Goal: Transaction & Acquisition: Book appointment/travel/reservation

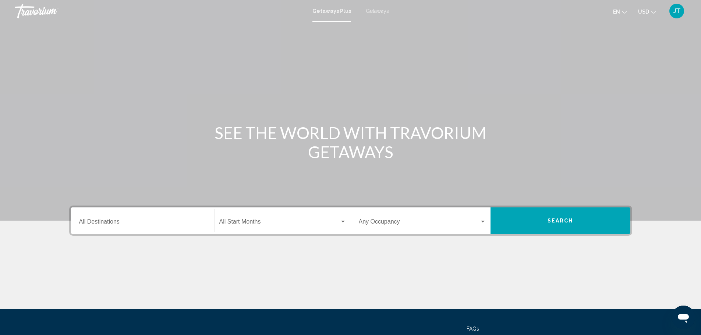
click at [119, 216] on div "Destination All Destinations" at bounding box center [142, 220] width 127 height 23
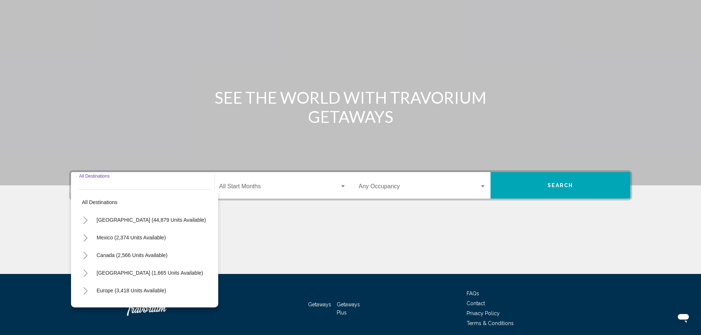
scroll to position [64, 0]
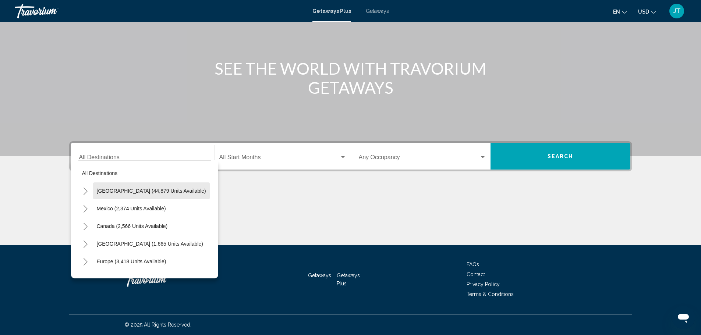
click at [166, 191] on span "[GEOGRAPHIC_DATA] (44,879 units available)" at bounding box center [151, 191] width 109 height 6
type input "**********"
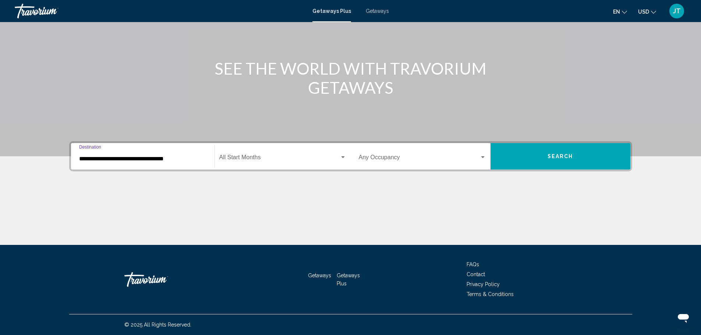
click at [266, 157] on span "Search widget" at bounding box center [279, 159] width 120 height 7
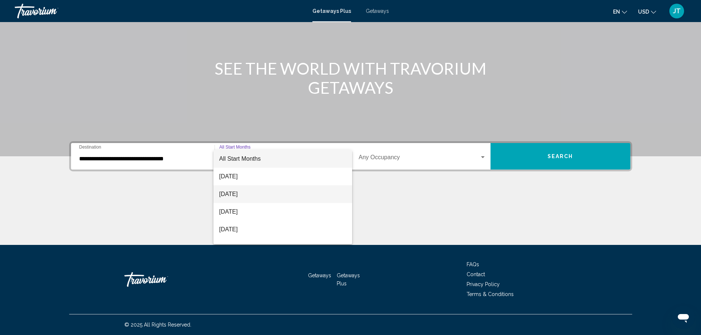
click at [313, 194] on span "[DATE]" at bounding box center [282, 194] width 127 height 18
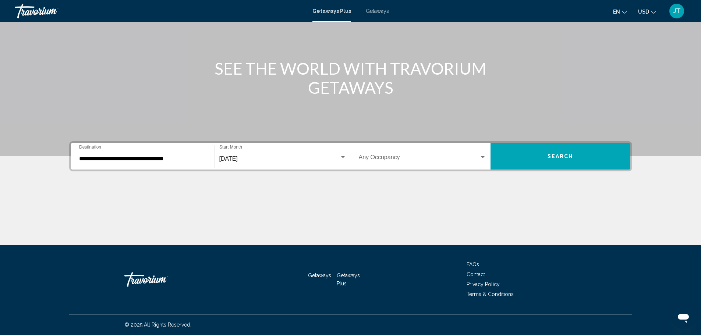
click at [393, 155] on div "Occupancy Any Occupancy" at bounding box center [422, 156] width 127 height 23
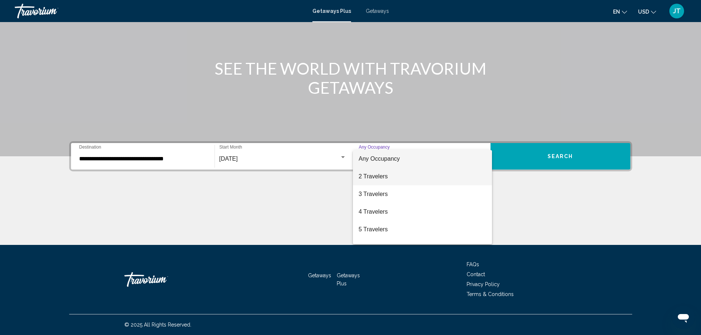
click at [461, 178] on span "2 Travelers" at bounding box center [422, 177] width 127 height 18
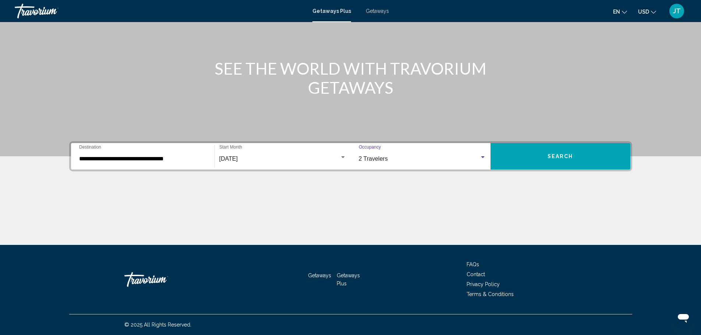
click at [561, 155] on span "Search" at bounding box center [561, 157] width 26 height 6
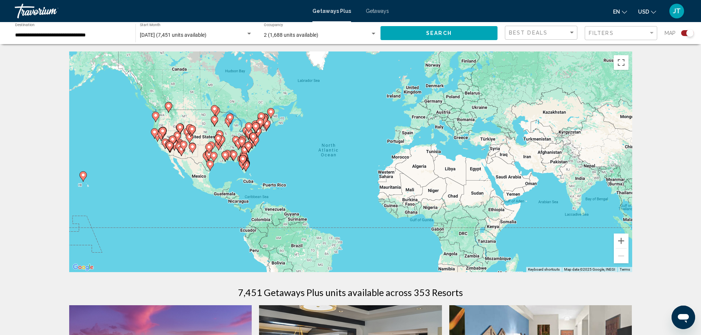
click at [294, 146] on div "To activate drag with keyboard, press Alt + Enter. Once in keyboard drag state,…" at bounding box center [350, 162] width 563 height 221
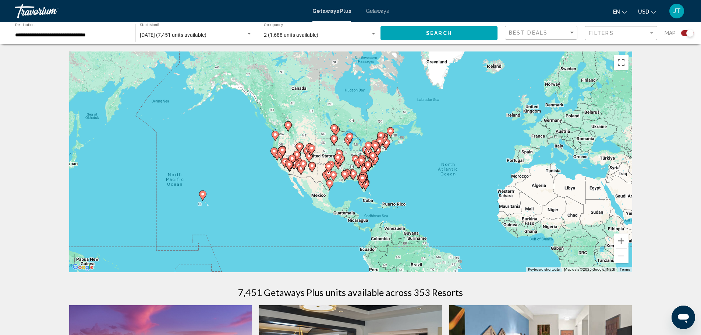
drag, startPoint x: 294, startPoint y: 146, endPoint x: 414, endPoint y: 166, distance: 121.2
click at [414, 166] on div "To activate drag with keyboard, press Alt + Enter. Once in keyboard drag state,…" at bounding box center [350, 162] width 563 height 221
click at [625, 239] on button "Zoom in" at bounding box center [621, 241] width 15 height 15
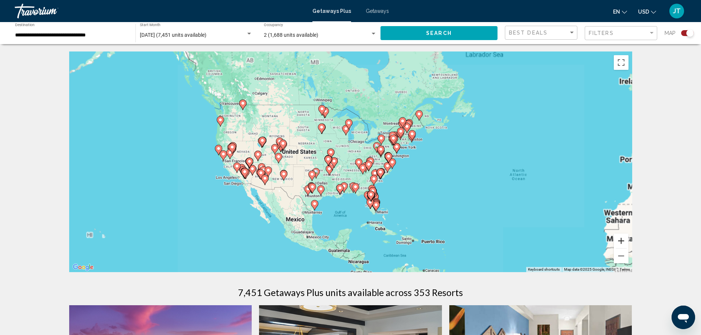
click at [624, 240] on button "Zoom in" at bounding box center [621, 241] width 15 height 15
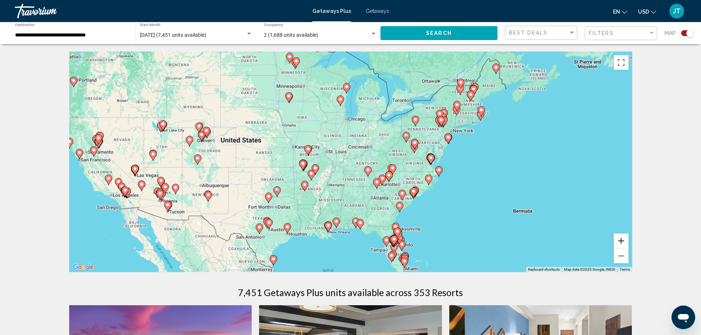
click at [624, 240] on button "Zoom in" at bounding box center [621, 241] width 15 height 15
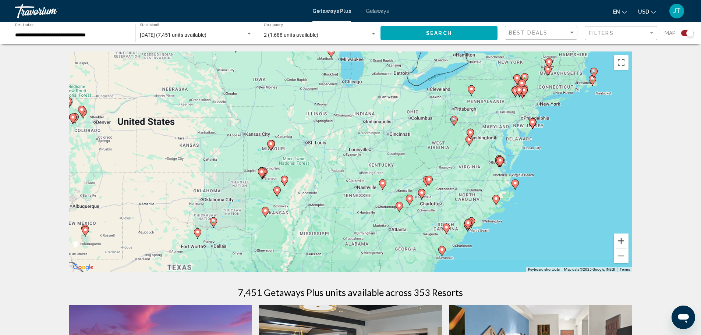
click at [624, 240] on button "Zoom in" at bounding box center [621, 241] width 15 height 15
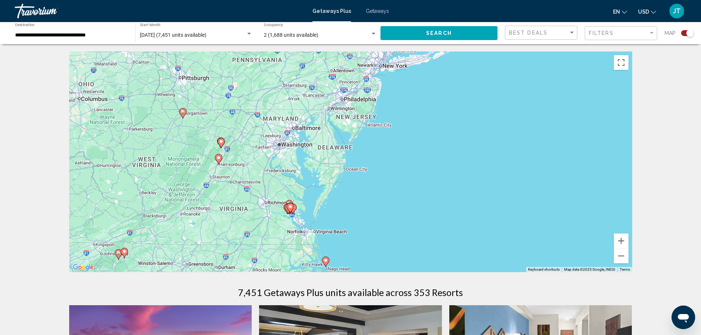
drag, startPoint x: 491, startPoint y: 166, endPoint x: 86, endPoint y: 205, distance: 406.6
click at [86, 205] on div "To activate drag with keyboard, press Alt + Enter. Once in keyboard drag state,…" at bounding box center [350, 162] width 563 height 221
click at [368, 120] on image "Main content" at bounding box center [367, 118] width 4 height 4
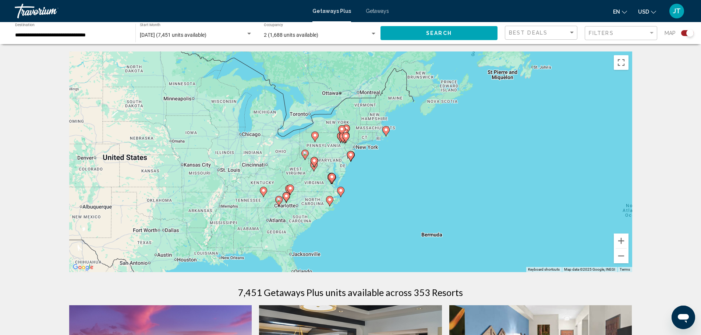
click at [350, 156] on image "Main content" at bounding box center [350, 155] width 4 height 4
type input "**********"
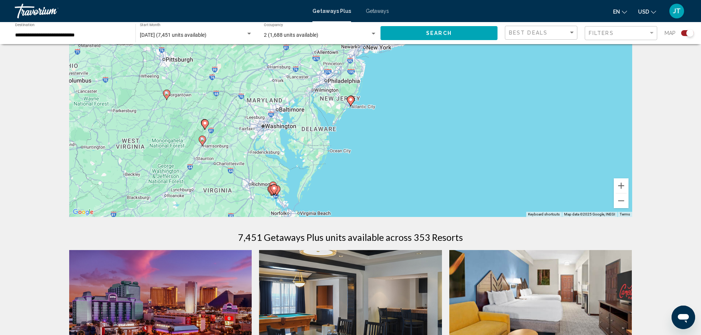
scroll to position [37, 0]
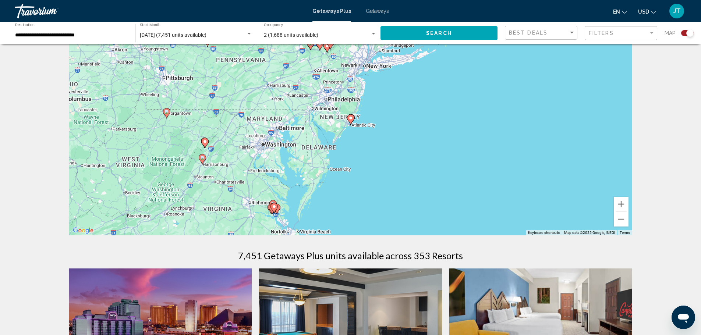
click at [348, 120] on icon "Main content" at bounding box center [350, 119] width 7 height 10
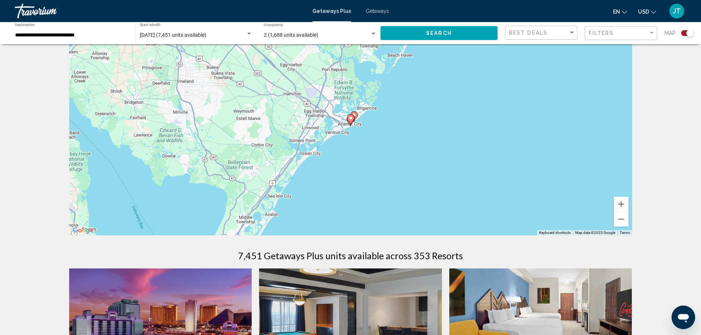
click at [347, 120] on gmp-advanced-marker "Main content" at bounding box center [350, 119] width 7 height 11
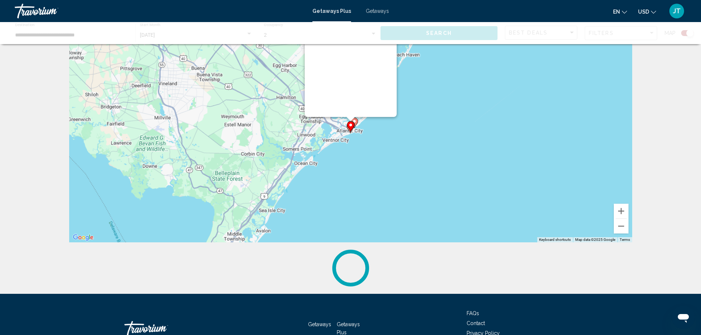
scroll to position [0, 0]
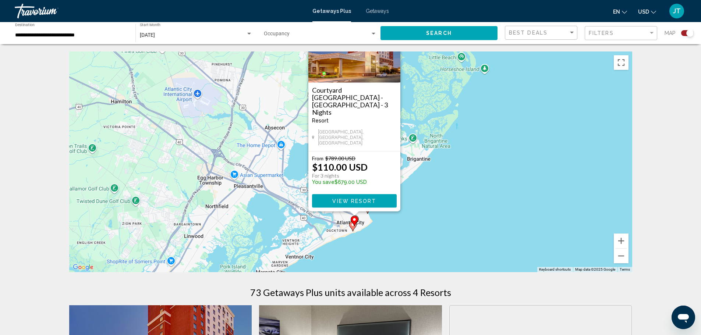
drag, startPoint x: 445, startPoint y: 220, endPoint x: 450, endPoint y: 183, distance: 38.2
click at [450, 183] on div "To activate drag with keyboard, press Alt + Enter. Once in keyboard drag state,…" at bounding box center [350, 162] width 563 height 221
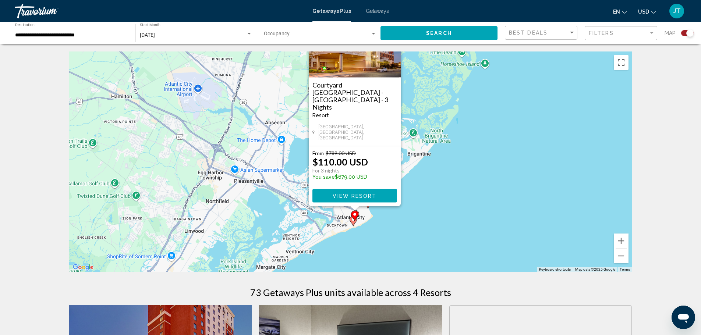
click at [355, 222] on icon "Main content" at bounding box center [353, 221] width 7 height 10
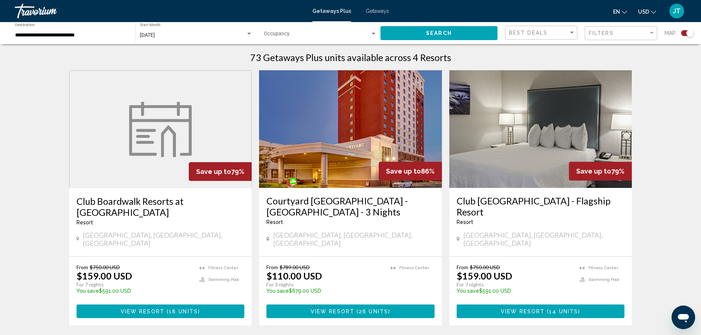
scroll to position [235, 0]
click at [343, 305] on button "View Resort ( 26 units )" at bounding box center [350, 312] width 168 height 14
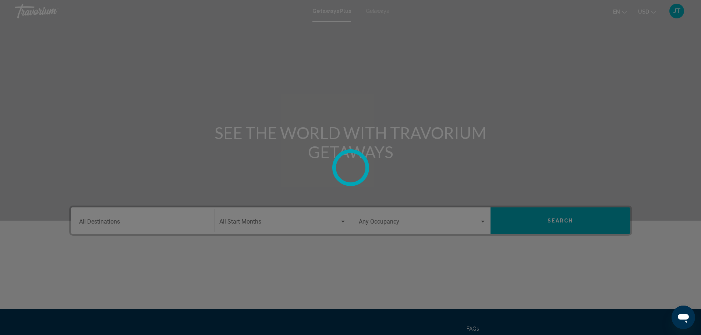
click at [327, 187] on div at bounding box center [350, 167] width 701 height 335
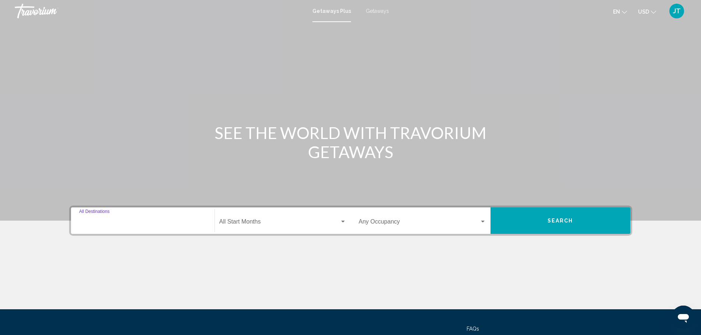
click at [108, 223] on input "Destination All Destinations" at bounding box center [142, 223] width 127 height 7
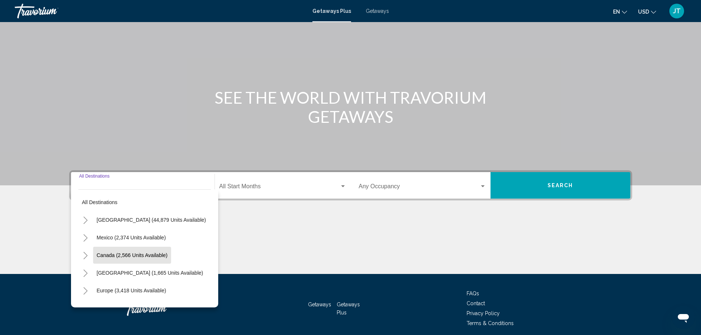
scroll to position [64, 0]
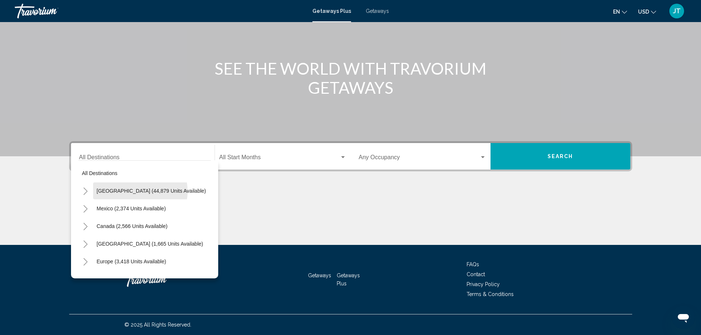
drag, startPoint x: 139, startPoint y: 191, endPoint x: 159, endPoint y: 191, distance: 19.9
click at [139, 191] on span "[GEOGRAPHIC_DATA] (44,879 units available)" at bounding box center [151, 191] width 109 height 6
type input "**********"
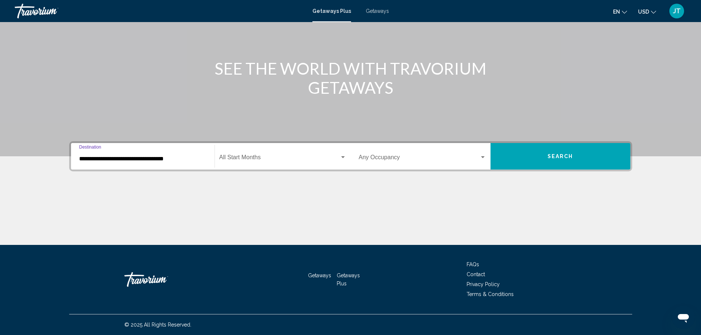
click at [292, 162] on span "Search widget" at bounding box center [279, 159] width 120 height 7
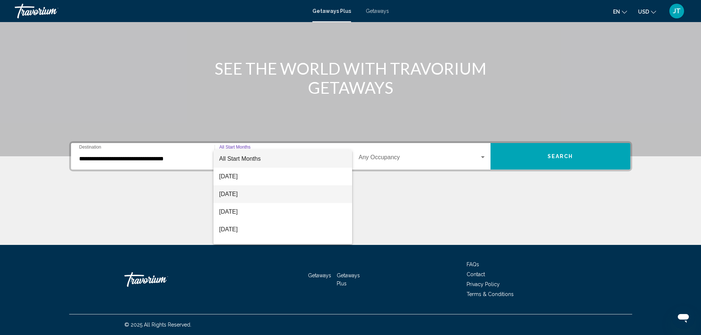
click at [282, 190] on span "[DATE]" at bounding box center [282, 194] width 127 height 18
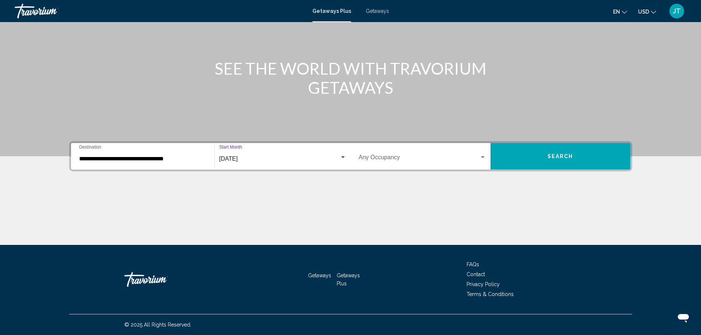
click at [410, 156] on span "Search widget" at bounding box center [419, 159] width 121 height 7
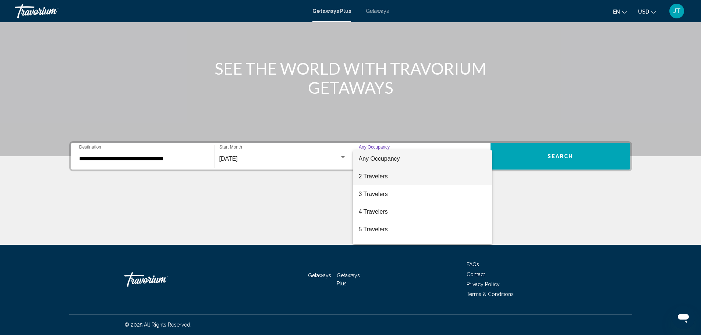
click at [425, 171] on span "2 Travelers" at bounding box center [422, 177] width 127 height 18
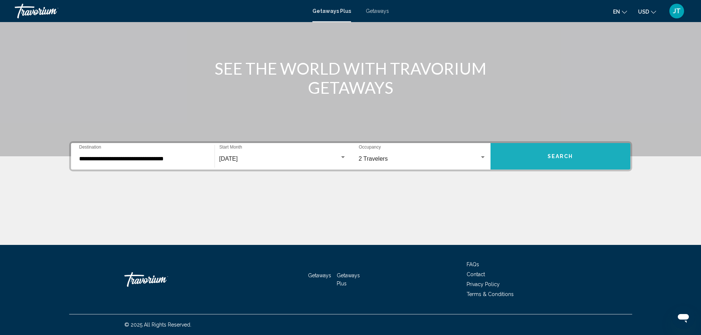
click at [569, 159] on span "Search" at bounding box center [561, 157] width 26 height 6
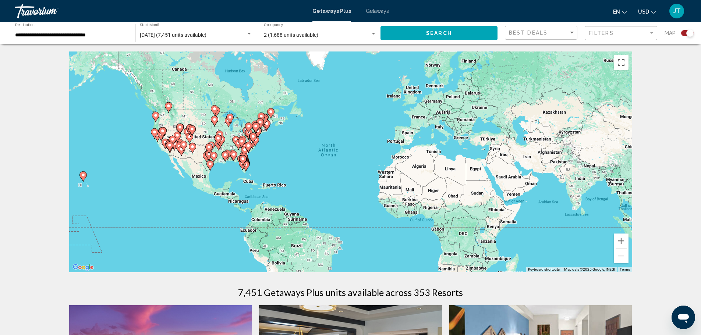
click at [308, 129] on div "To activate drag with keyboard, press Alt + Enter. Once in keyboard drag state,…" at bounding box center [350, 162] width 563 height 221
click at [624, 240] on button "Zoom in" at bounding box center [621, 241] width 15 height 15
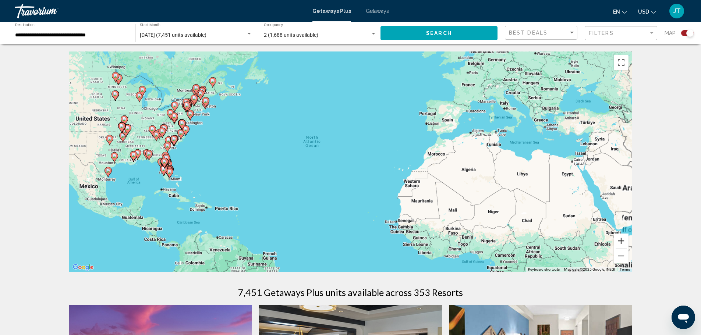
click at [624, 240] on button "Zoom in" at bounding box center [621, 241] width 15 height 15
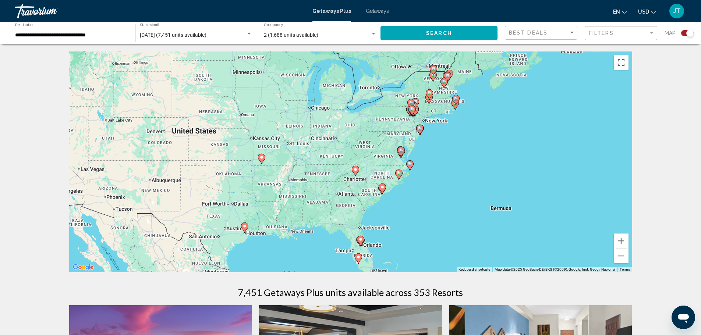
drag, startPoint x: 109, startPoint y: 125, endPoint x: 551, endPoint y: 195, distance: 447.4
click at [551, 195] on div "To activate drag with keyboard, press Alt + Enter. Once in keyboard drag state,…" at bounding box center [350, 162] width 563 height 221
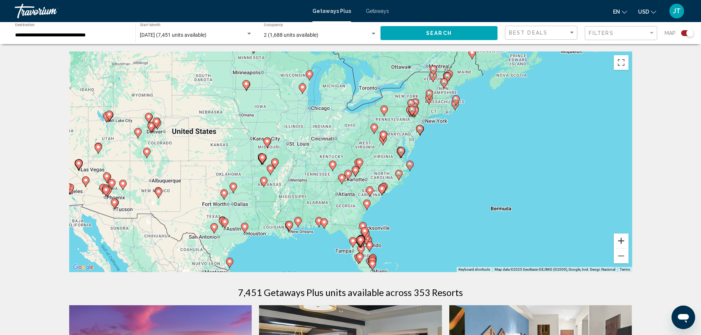
click at [623, 240] on button "Zoom in" at bounding box center [621, 241] width 15 height 15
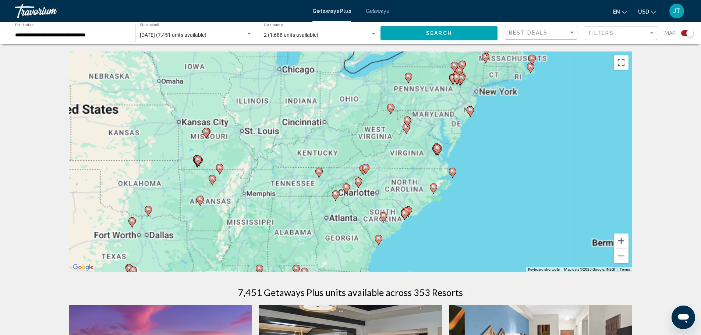
click at [623, 240] on button "Zoom in" at bounding box center [621, 241] width 15 height 15
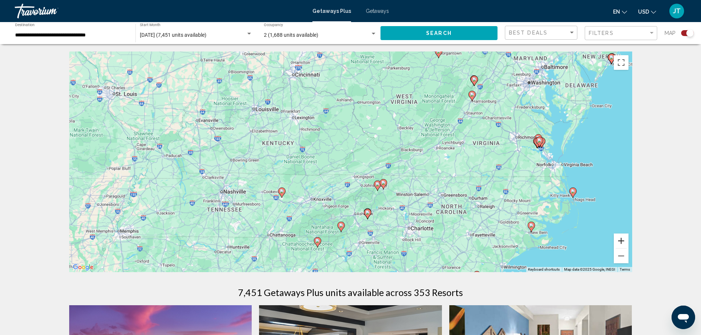
click at [623, 240] on button "Zoom in" at bounding box center [621, 241] width 15 height 15
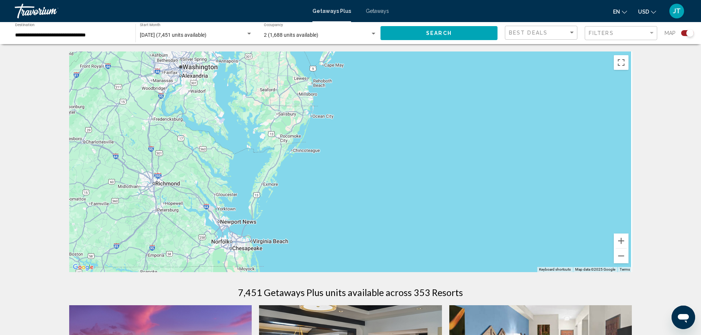
drag, startPoint x: 549, startPoint y: 155, endPoint x: -4, endPoint y: 229, distance: 557.6
click at [0, 229] on html "**********" at bounding box center [350, 167] width 701 height 335
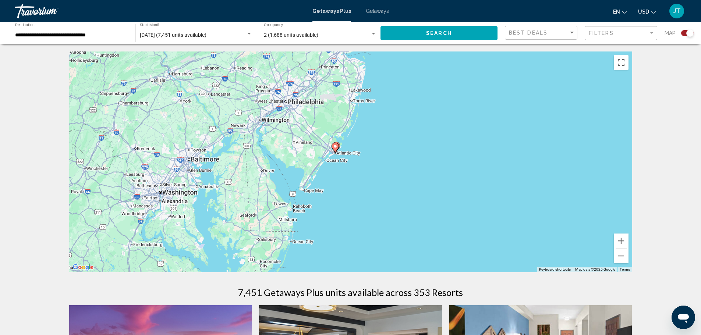
drag, startPoint x: 384, startPoint y: 112, endPoint x: 361, endPoint y: 241, distance: 130.8
click at [362, 244] on div "To activate drag with keyboard, press Alt + Enter. Once in keyboard drag state,…" at bounding box center [350, 162] width 563 height 221
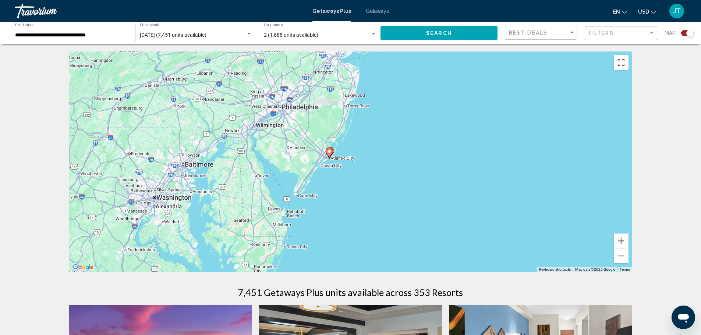
click at [331, 151] on image "Main content" at bounding box center [329, 151] width 4 height 4
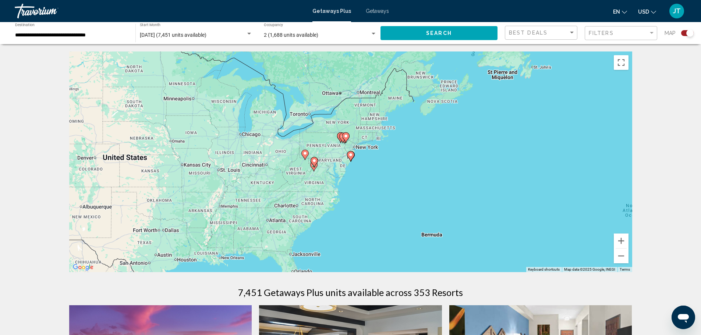
click at [350, 157] on image "Main content" at bounding box center [350, 155] width 4 height 4
type input "**********"
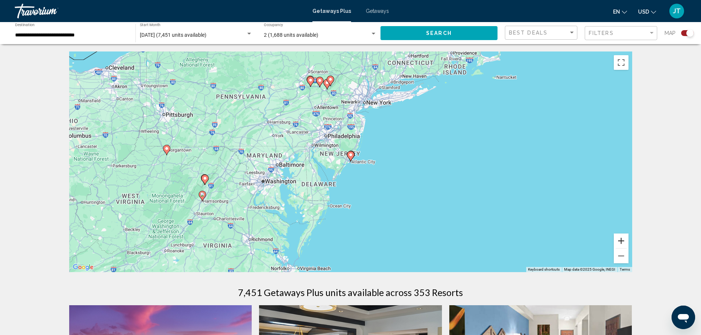
click at [623, 241] on button "Zoom in" at bounding box center [621, 241] width 15 height 15
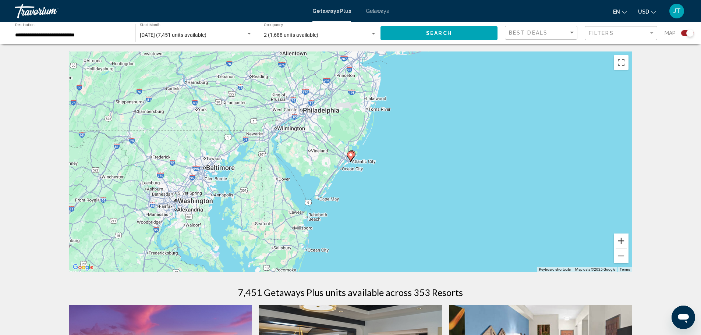
click at [623, 239] on button "Zoom in" at bounding box center [621, 241] width 15 height 15
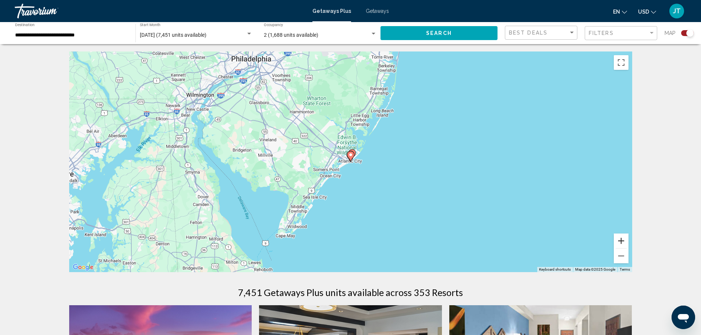
click at [624, 239] on button "Zoom in" at bounding box center [621, 241] width 15 height 15
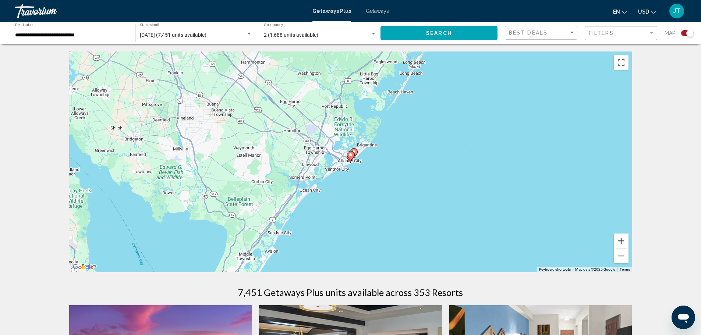
click at [624, 239] on button "Zoom in" at bounding box center [621, 241] width 15 height 15
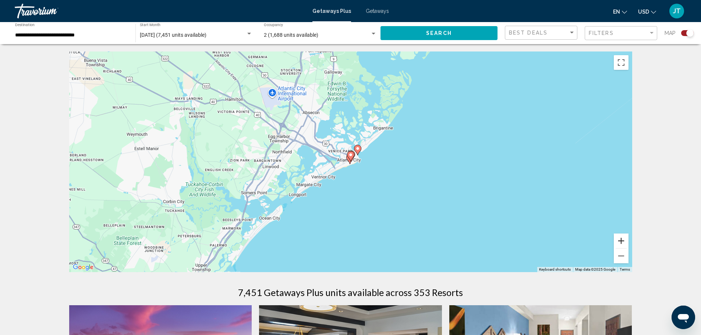
click at [624, 239] on button "Zoom in" at bounding box center [621, 241] width 15 height 15
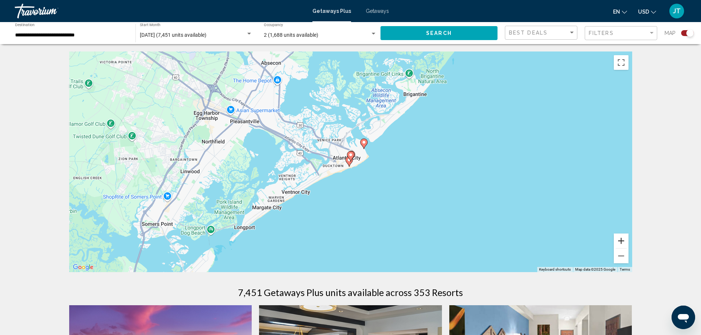
click at [624, 239] on button "Zoom in" at bounding box center [621, 241] width 15 height 15
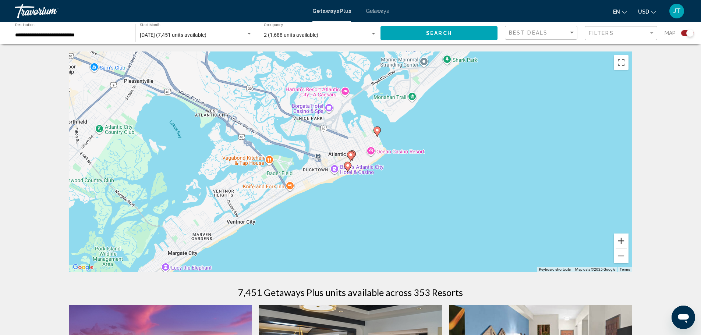
click at [624, 239] on button "Zoom in" at bounding box center [621, 241] width 15 height 15
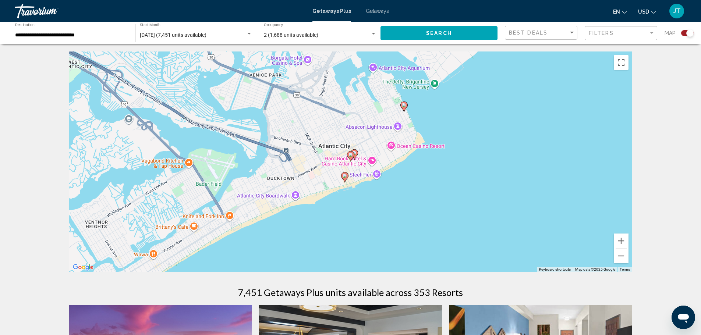
click at [352, 153] on image "Main content" at bounding box center [350, 155] width 4 height 4
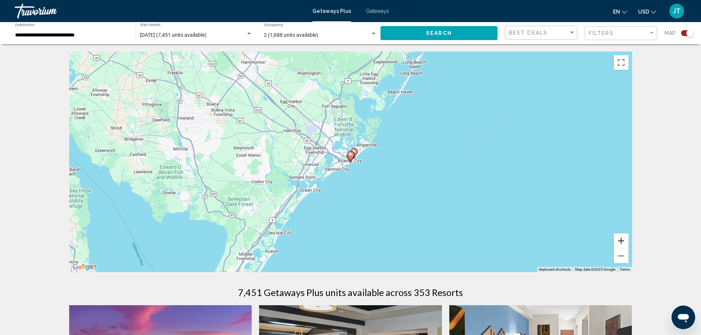
click at [625, 240] on button "Zoom in" at bounding box center [621, 241] width 15 height 15
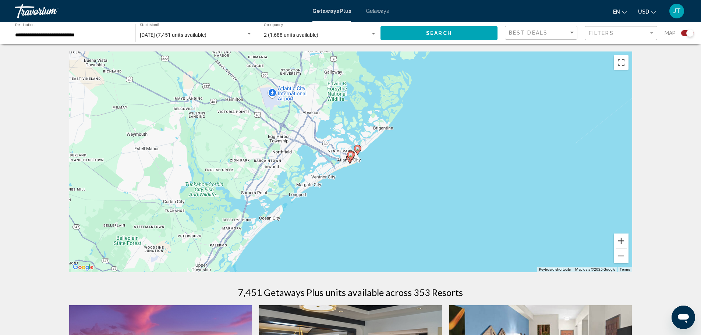
click at [623, 240] on button "Zoom in" at bounding box center [621, 241] width 15 height 15
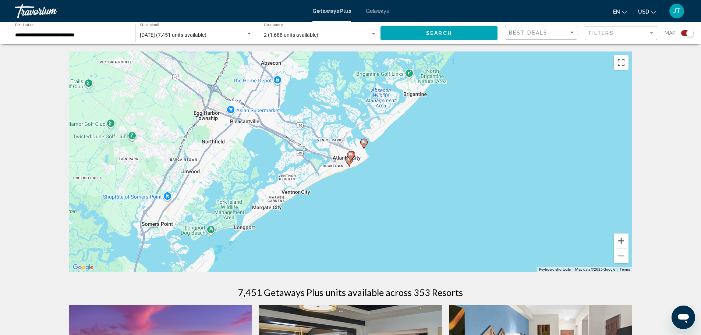
click at [623, 240] on button "Zoom in" at bounding box center [621, 241] width 15 height 15
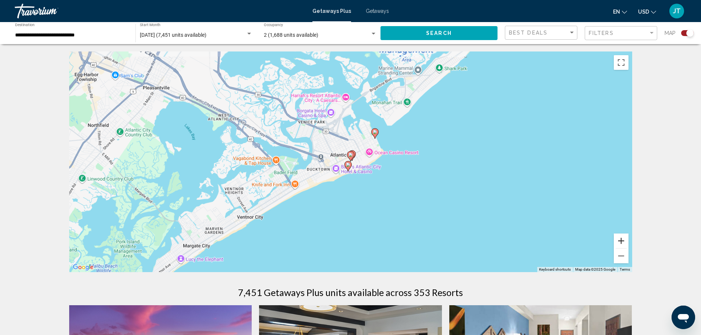
click at [623, 240] on button "Zoom in" at bounding box center [621, 241] width 15 height 15
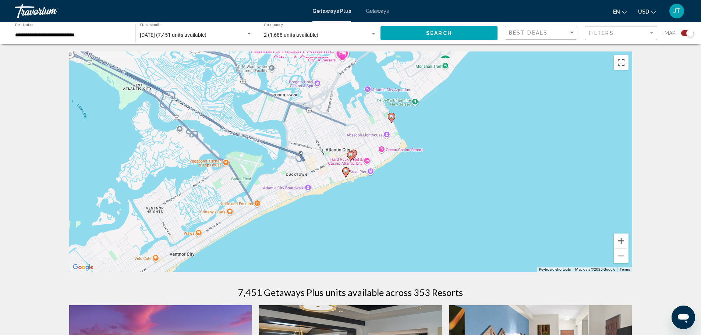
click at [623, 240] on button "Zoom in" at bounding box center [621, 241] width 15 height 15
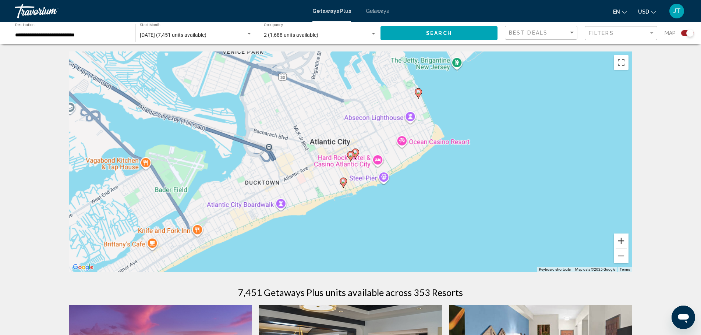
click at [623, 240] on button "Zoom in" at bounding box center [621, 241] width 15 height 15
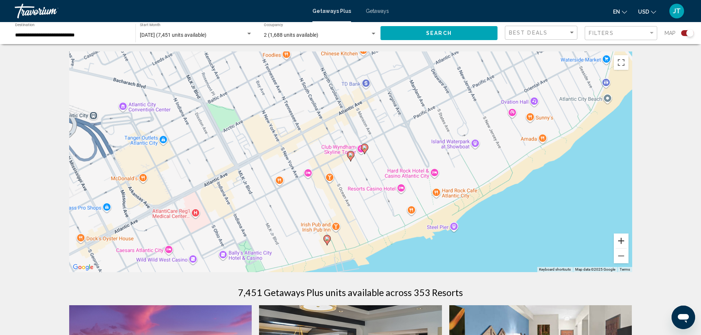
click at [623, 240] on button "Zoom in" at bounding box center [621, 241] width 15 height 15
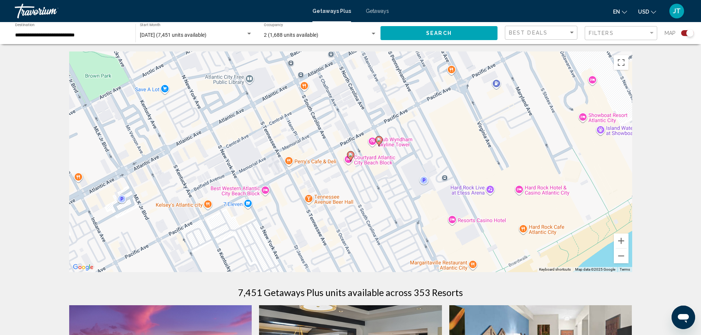
click at [351, 156] on image "Main content" at bounding box center [350, 155] width 4 height 4
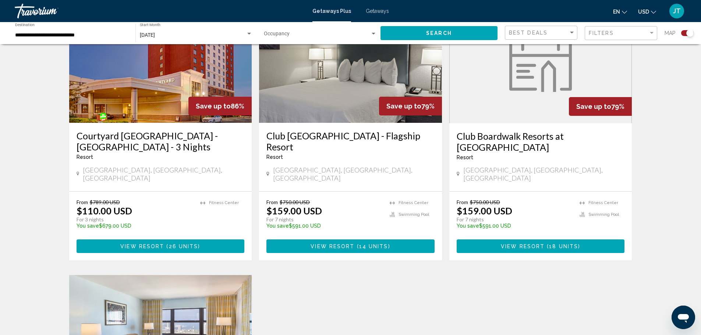
scroll to position [294, 0]
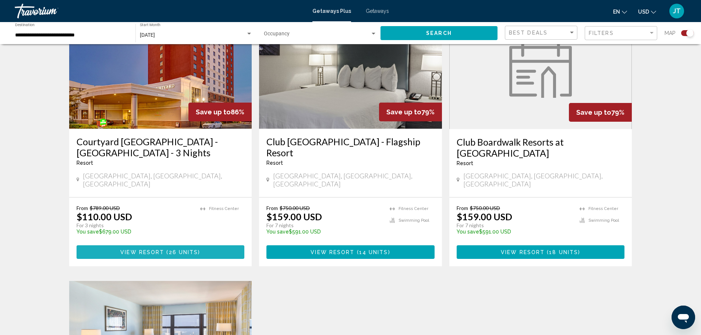
click at [141, 245] on button "View Resort ( 26 units )" at bounding box center [161, 252] width 168 height 14
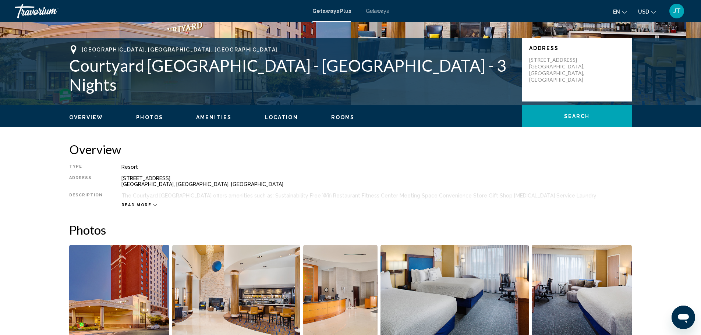
scroll to position [147, 0]
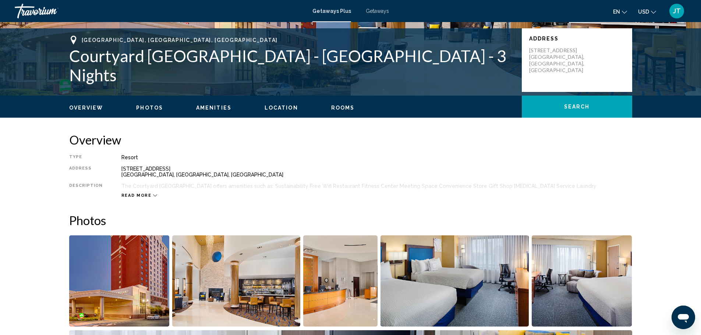
click at [145, 195] on span "Read more" at bounding box center [136, 195] width 30 height 5
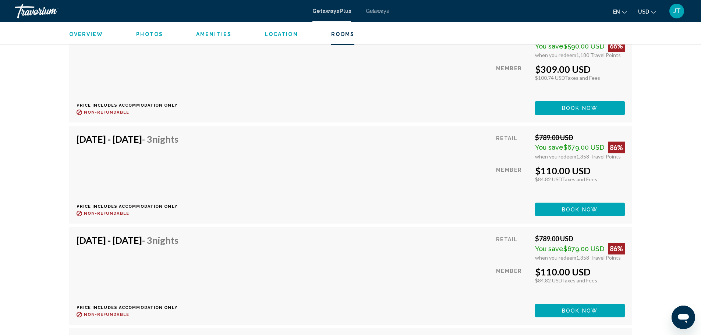
scroll to position [1361, 0]
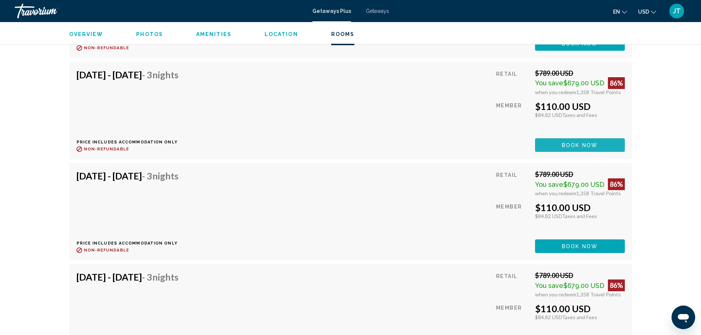
click at [589, 148] on span "Book now" at bounding box center [580, 145] width 36 height 6
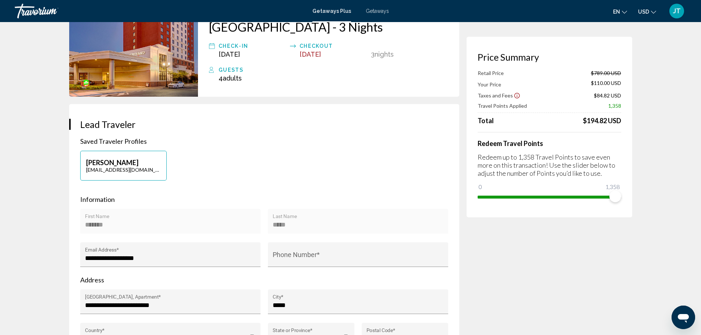
scroll to position [74, 0]
drag, startPoint x: 617, startPoint y: 194, endPoint x: 629, endPoint y: 210, distance: 19.5
click at [629, 210] on div "Price Summary Retail Price $789.00 USD Your Price $110.00 USD Taxes and Fees $8…" at bounding box center [550, 127] width 166 height 181
drag, startPoint x: 608, startPoint y: 196, endPoint x: 600, endPoint y: 194, distance: 7.9
click at [600, 194] on span "Main content" at bounding box center [600, 197] width 12 height 12
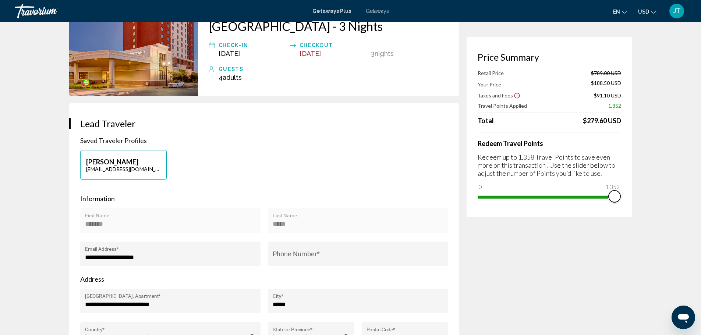
drag, startPoint x: 601, startPoint y: 198, endPoint x: 619, endPoint y: 198, distance: 18.0
click at [619, 198] on span "Main content" at bounding box center [615, 197] width 12 height 12
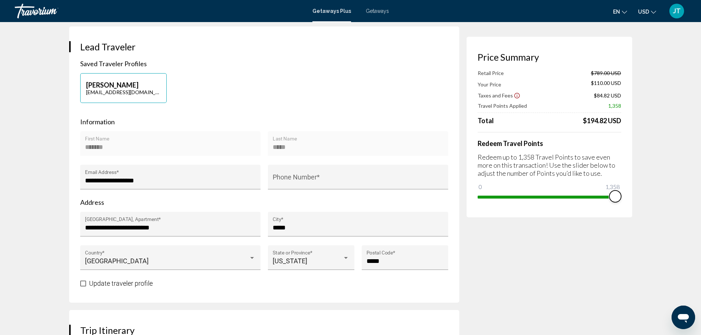
scroll to position [64, 0]
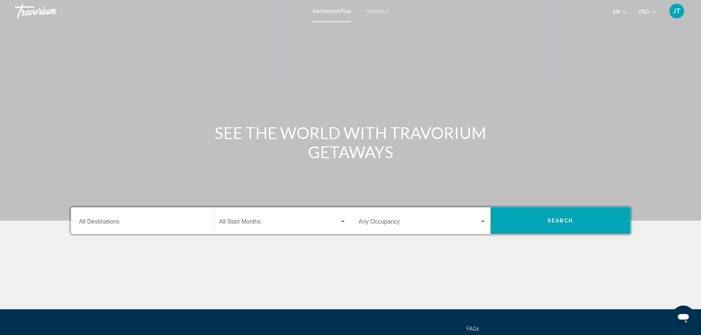
click at [276, 222] on span "Search widget" at bounding box center [279, 223] width 120 height 7
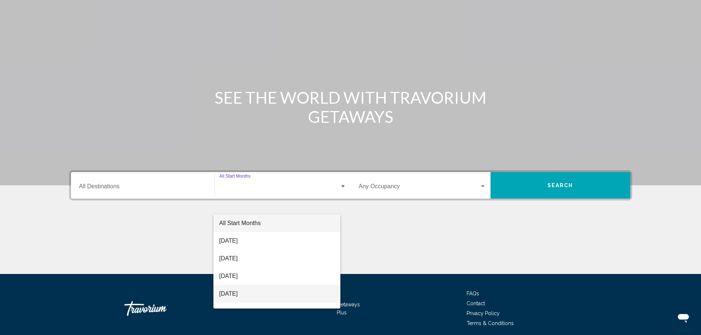
scroll to position [64, 0]
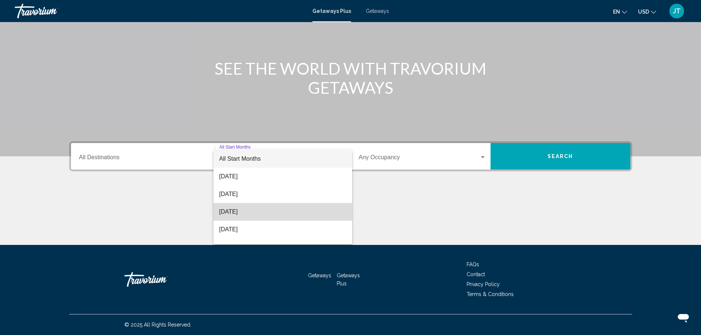
click at [290, 215] on span "[DATE]" at bounding box center [282, 212] width 127 height 18
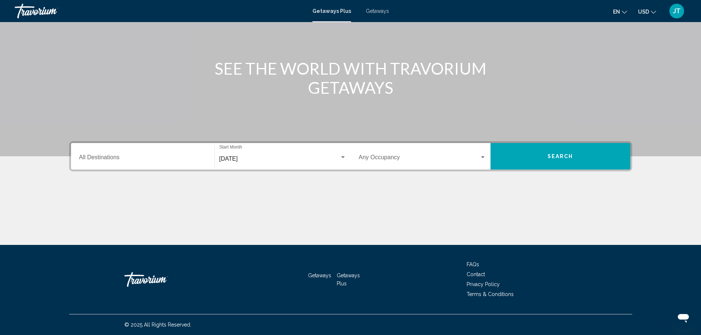
click at [484, 154] on div "Occupancy Any Occupancy" at bounding box center [422, 156] width 127 height 23
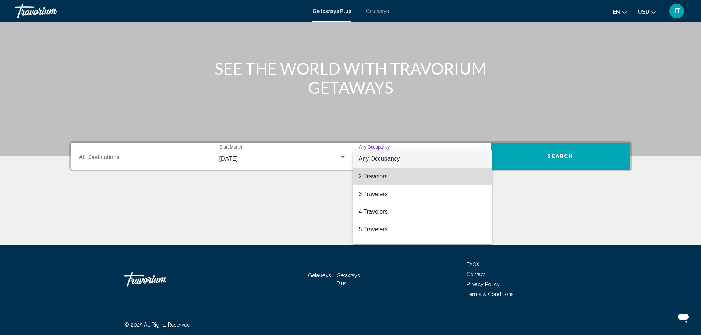
click at [447, 178] on span "2 Travelers" at bounding box center [422, 177] width 127 height 18
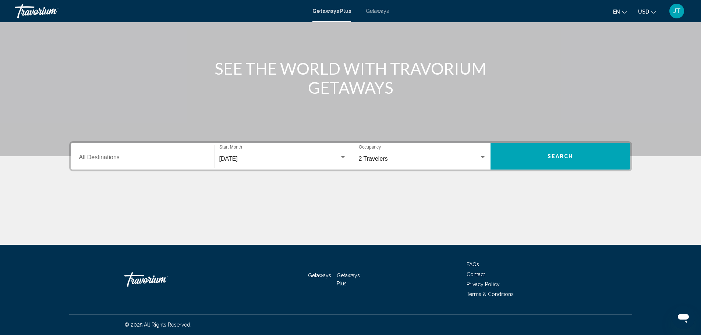
drag, startPoint x: 139, startPoint y: 165, endPoint x: 137, endPoint y: 159, distance: 7.0
click at [139, 164] on div "Destination All Destinations" at bounding box center [142, 156] width 127 height 23
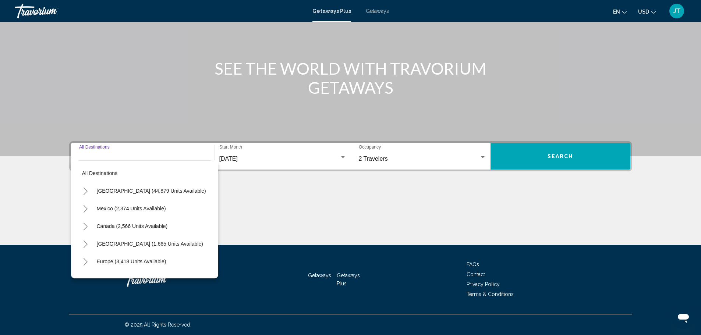
click at [136, 158] on input "Destination All Destinations" at bounding box center [142, 159] width 127 height 7
click at [121, 187] on button "[GEOGRAPHIC_DATA] (44,879 units available)" at bounding box center [151, 191] width 117 height 17
type input "**********"
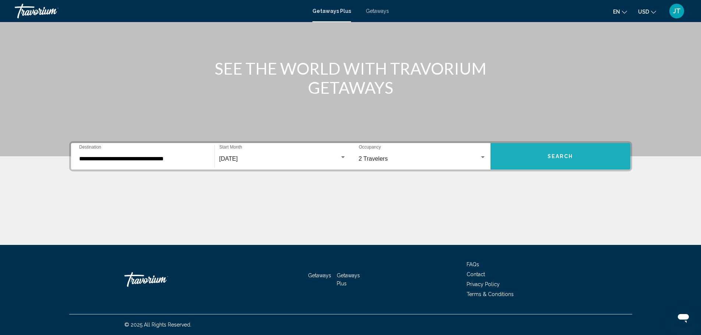
click at [565, 164] on button "Search" at bounding box center [561, 156] width 140 height 26
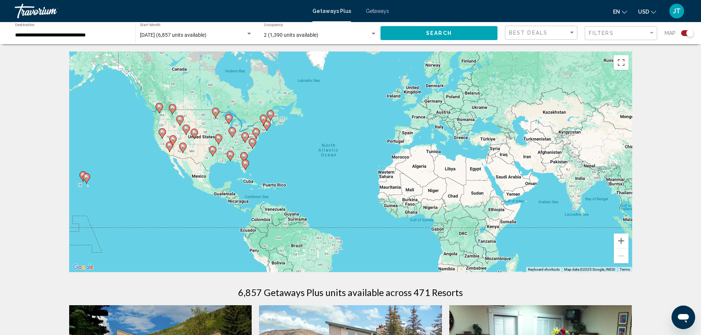
click at [282, 150] on div "To activate drag with keyboard, press Alt + Enter. Once in keyboard drag state,…" at bounding box center [350, 162] width 563 height 221
click at [282, 151] on div "To activate drag with keyboard, press Alt + Enter. Once in keyboard drag state,…" at bounding box center [350, 162] width 563 height 221
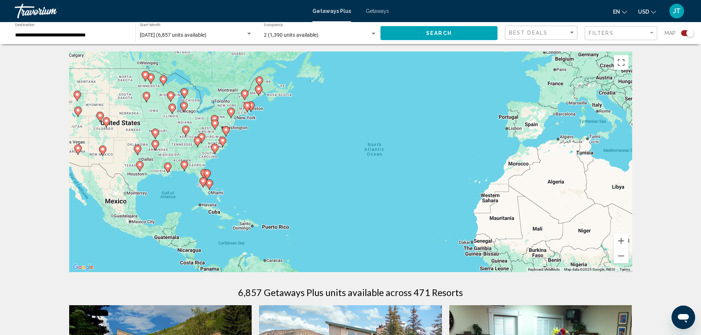
click at [283, 151] on div "To activate drag with keyboard, press Alt + Enter. Once in keyboard drag state,…" at bounding box center [350, 162] width 563 height 221
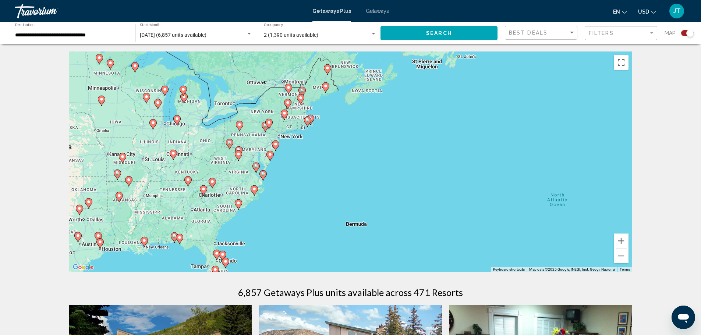
drag, startPoint x: 240, startPoint y: 130, endPoint x: 333, endPoint y: 182, distance: 106.6
click at [333, 182] on div "To activate drag with keyboard, press Alt + Enter. Once in keyboard drag state,…" at bounding box center [350, 162] width 563 height 221
click at [619, 241] on button "Zoom in" at bounding box center [621, 241] width 15 height 15
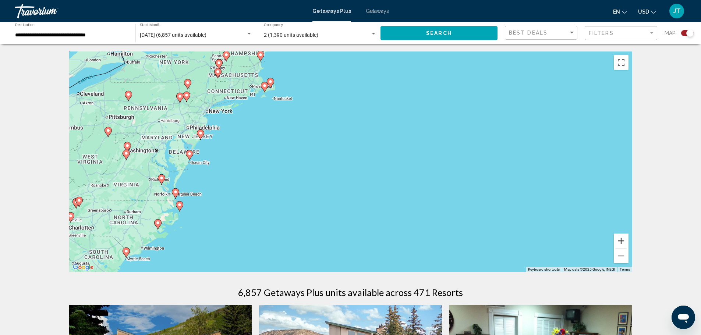
click at [619, 241] on button "Zoom in" at bounding box center [621, 241] width 15 height 15
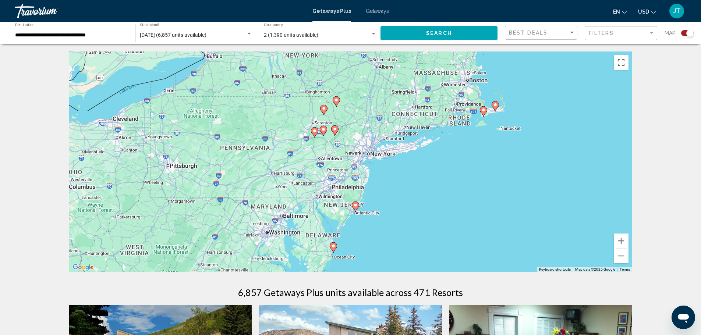
drag, startPoint x: 165, startPoint y: 112, endPoint x: 472, endPoint y: 206, distance: 320.8
click at [472, 206] on div "To activate drag with keyboard, press Alt + Enter. Once in keyboard drag state,…" at bounding box center [350, 162] width 563 height 221
click at [626, 240] on button "Zoom in" at bounding box center [621, 241] width 15 height 15
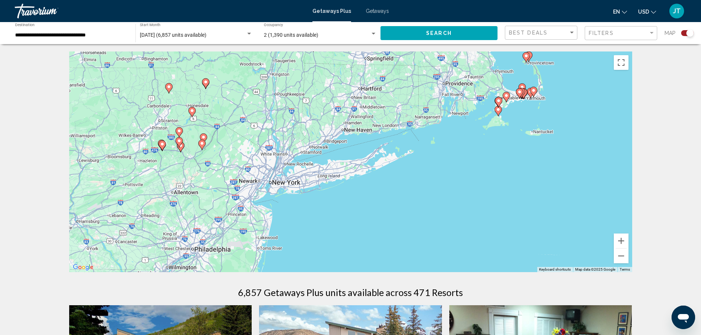
drag, startPoint x: 488, startPoint y: 218, endPoint x: 364, endPoint y: 253, distance: 129.2
click at [365, 255] on div "To activate drag with keyboard, press Alt + Enter. Once in keyboard drag state,…" at bounding box center [350, 162] width 563 height 221
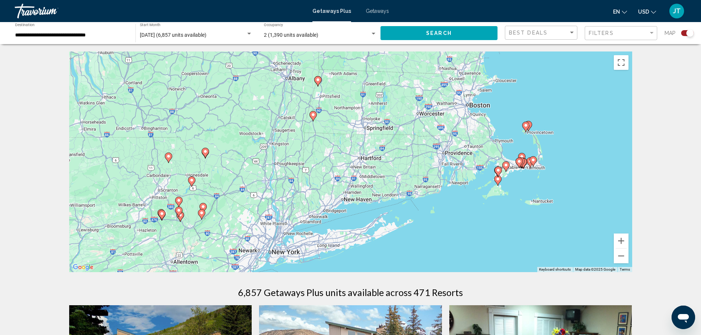
drag, startPoint x: 467, startPoint y: 174, endPoint x: 477, endPoint y: 244, distance: 71.0
click at [477, 244] on div "To activate drag with keyboard, press Alt + Enter. Once in keyboard drag state,…" at bounding box center [350, 162] width 563 height 221
click at [622, 243] on button "Zoom in" at bounding box center [621, 241] width 15 height 15
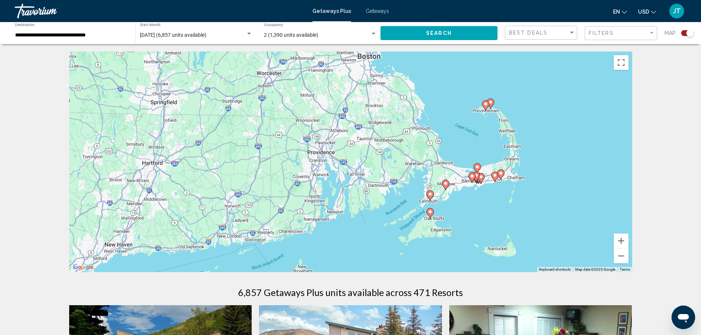
drag, startPoint x: 571, startPoint y: 225, endPoint x: 354, endPoint y: 233, distance: 217.2
click at [354, 233] on div "To activate drag with keyboard, press Alt + Enter. Once in keyboard drag state,…" at bounding box center [350, 162] width 563 height 221
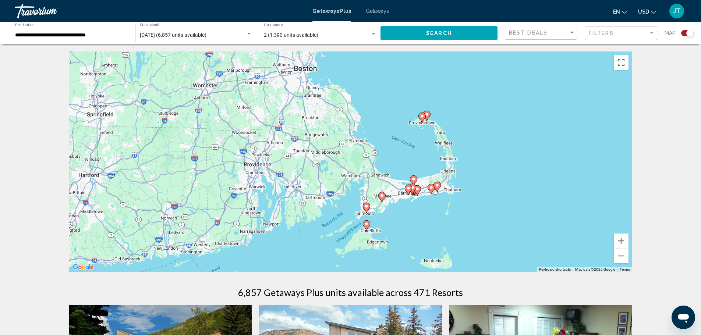
drag, startPoint x: 525, startPoint y: 212, endPoint x: 460, endPoint y: 226, distance: 67.0
click at [460, 226] on div "To activate drag with keyboard, press Alt + Enter. Once in keyboard drag state,…" at bounding box center [350, 162] width 563 height 221
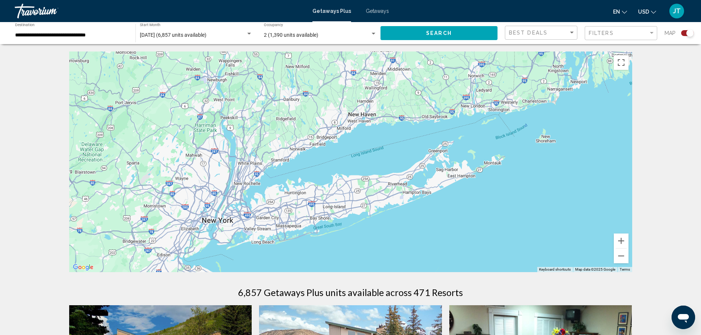
drag, startPoint x: 291, startPoint y: 246, endPoint x: 600, endPoint y: 103, distance: 340.7
click at [600, 103] on div "To activate drag with keyboard, press Alt + Enter. Once in keyboard drag state,…" at bounding box center [350, 162] width 563 height 221
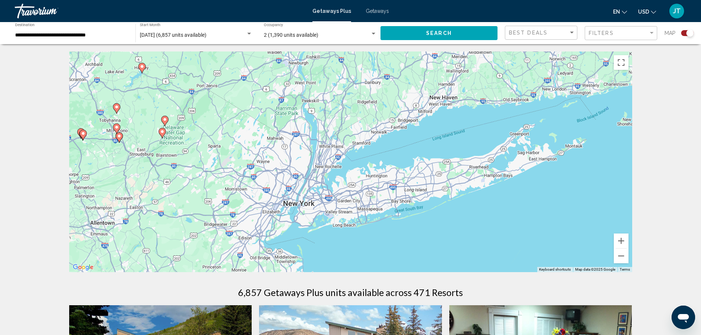
drag, startPoint x: 371, startPoint y: 253, endPoint x: 477, endPoint y: 233, distance: 107.5
click at [477, 233] on div "To activate drag with keyboard, press Alt + Enter. Once in keyboard drag state,…" at bounding box center [350, 162] width 563 height 221
